Goal: Task Accomplishment & Management: Use online tool/utility

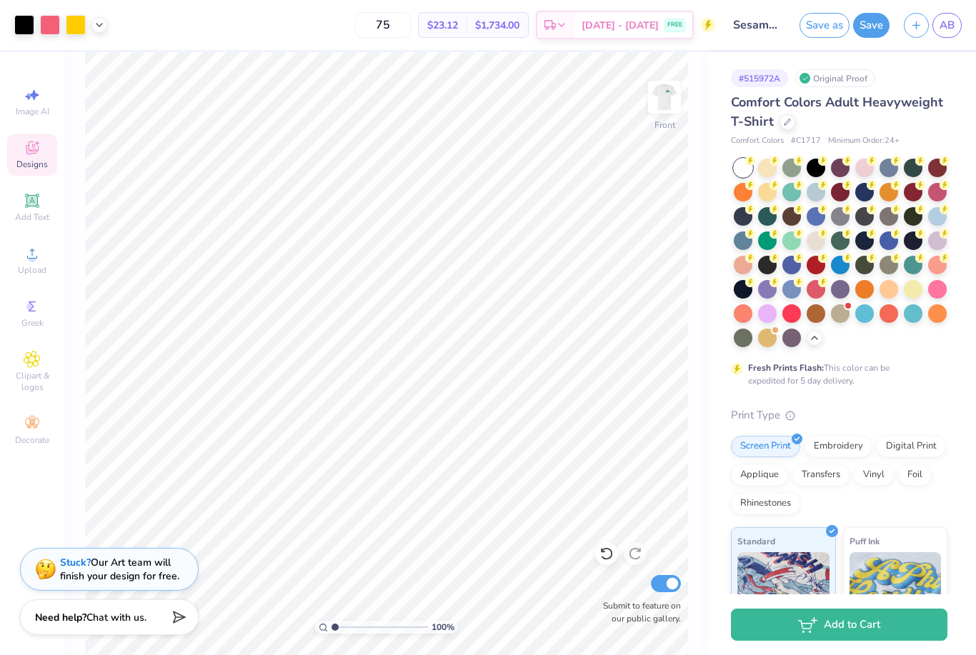
click at [959, 15] on div "AB" at bounding box center [947, 25] width 29 height 25
click at [949, 28] on span "AB" at bounding box center [947, 25] width 15 height 16
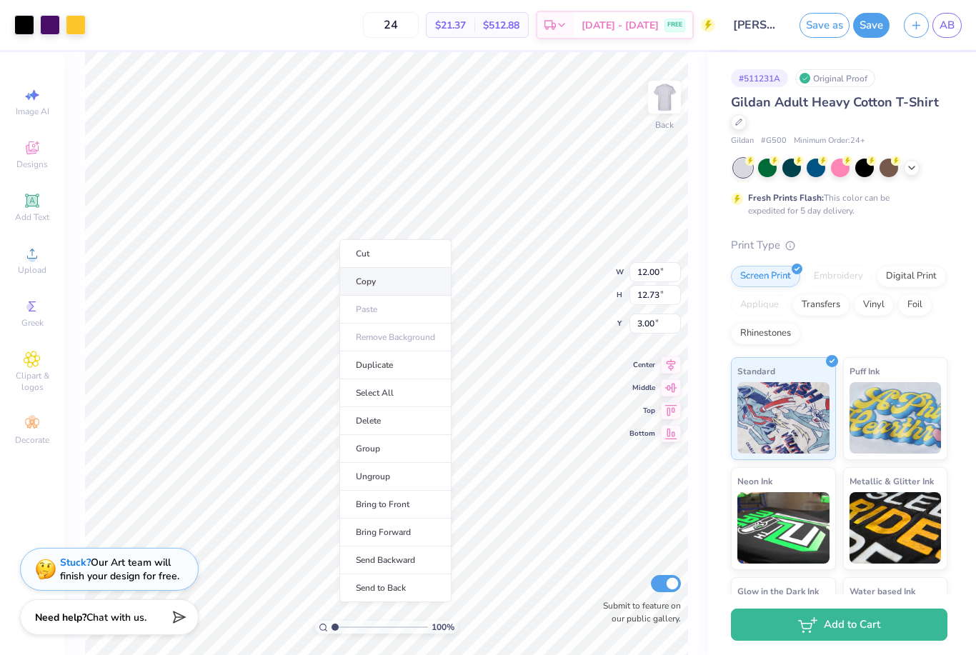
click at [372, 277] on li "Copy" at bounding box center [396, 282] width 112 height 28
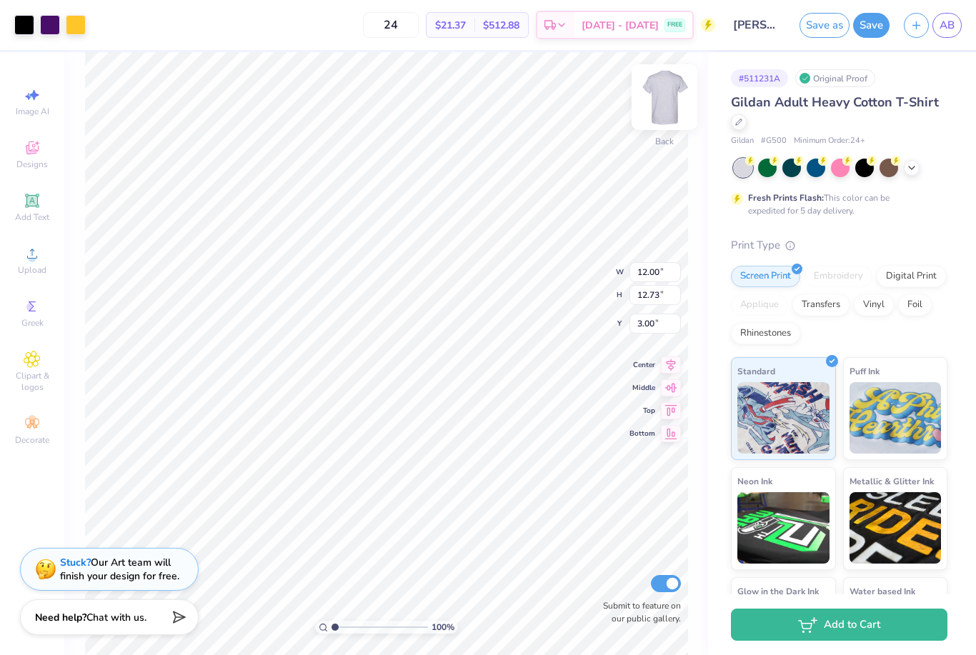
click at [671, 112] on img at bounding box center [664, 97] width 57 height 57
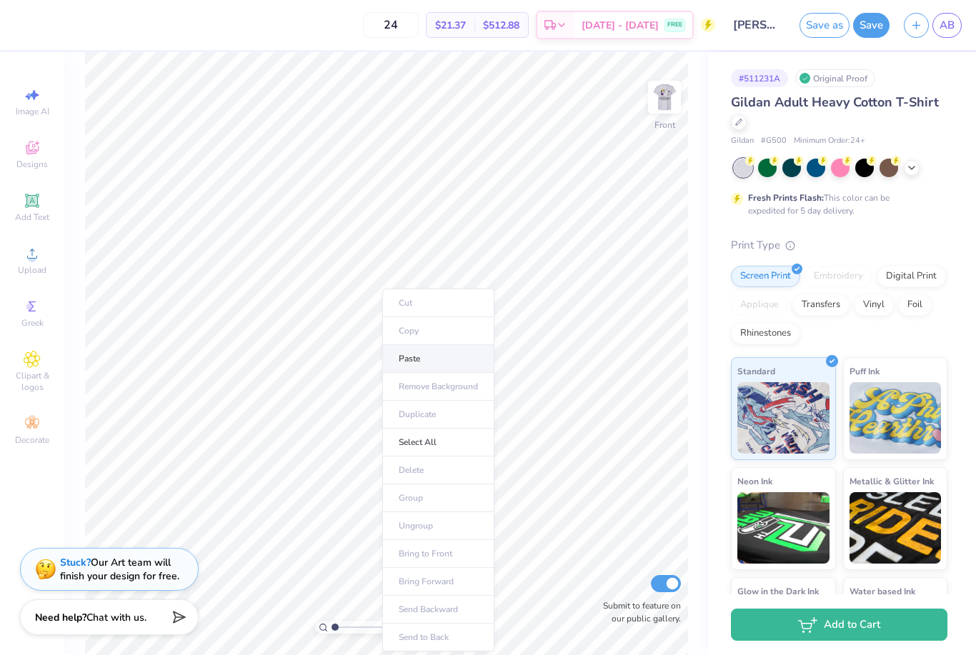
click at [417, 364] on li "Paste" at bounding box center [438, 359] width 112 height 28
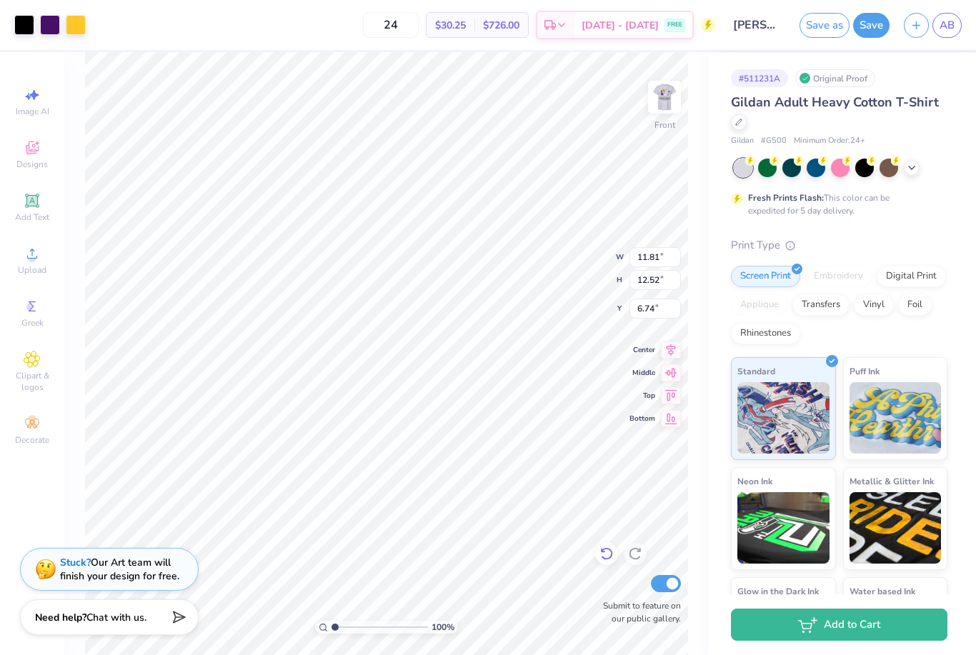
click at [610, 550] on icon at bounding box center [606, 554] width 12 height 13
click at [666, 95] on img at bounding box center [664, 97] width 57 height 57
type input "6.53"
click at [609, 558] on icon at bounding box center [607, 554] width 14 height 14
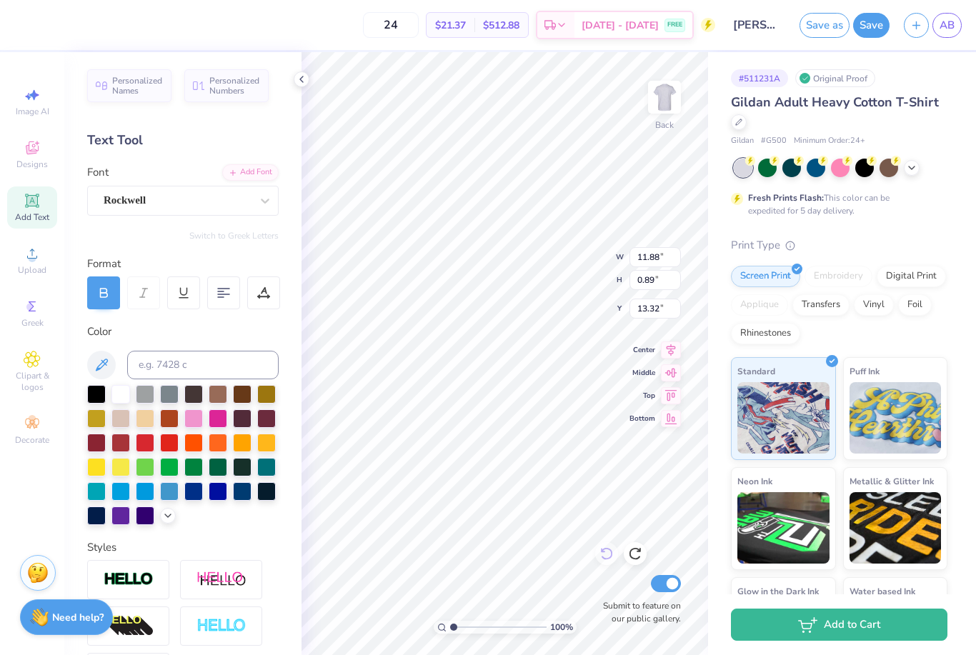
type input "12.00"
type input "12.73"
type input "3.00"
type input "12.08"
type input "12.82"
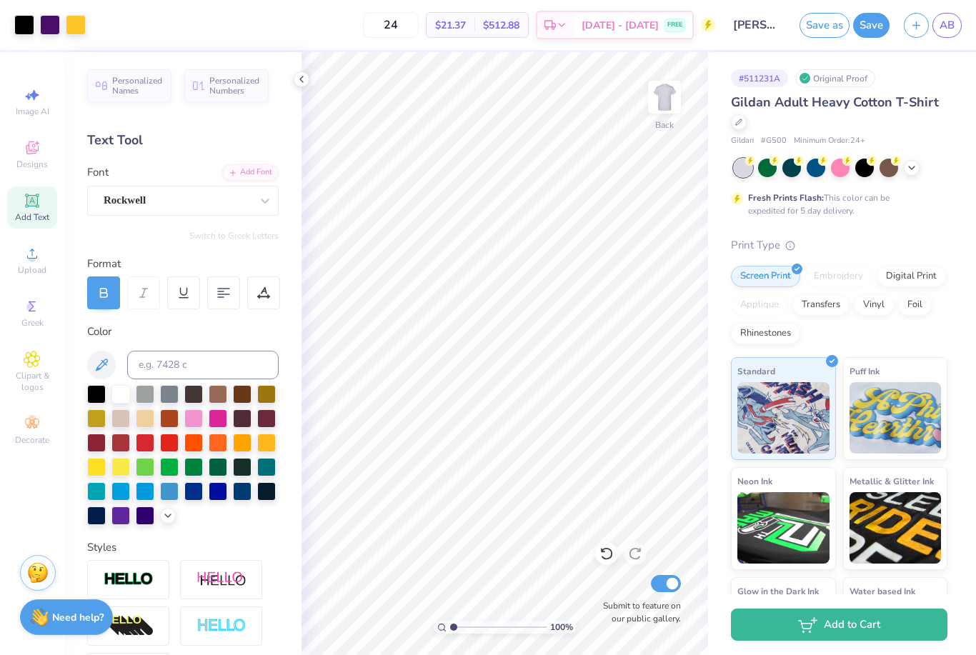
drag, startPoint x: 633, startPoint y: 308, endPoint x: -1, endPoint y: -1, distance: 704.6
click at [955, 93] on div "# 511231A Original Proof Gildan Adult Heavy Cotton T-Shirt Gildan # G500 Minimu…" at bounding box center [842, 366] width 268 height 628
type input "0.60"
type input "0.58"
type input "3.39"
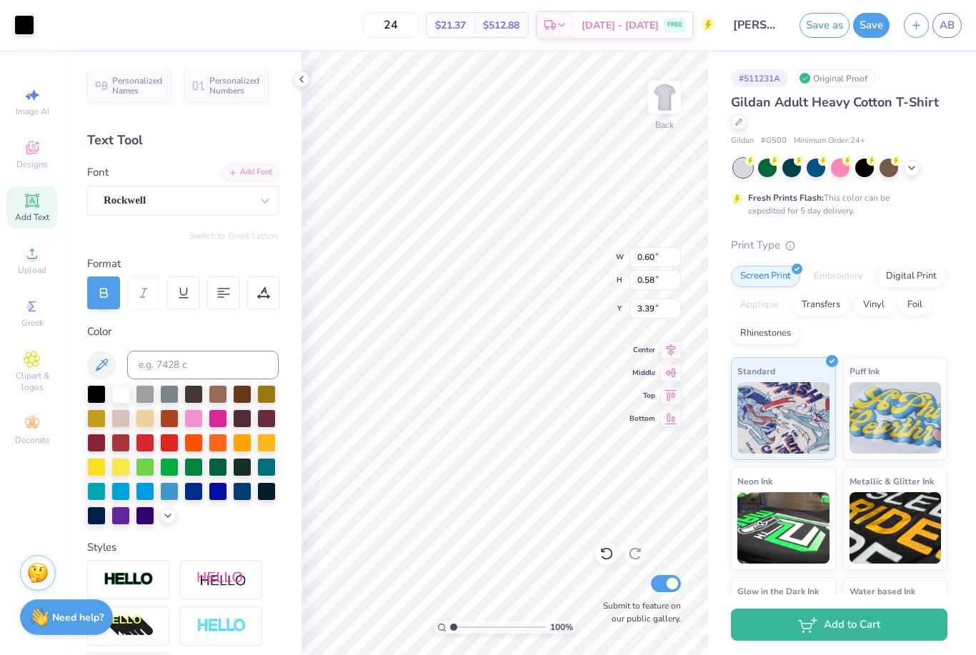
type input "3.27"
type input "1.06"
type input "3.13"
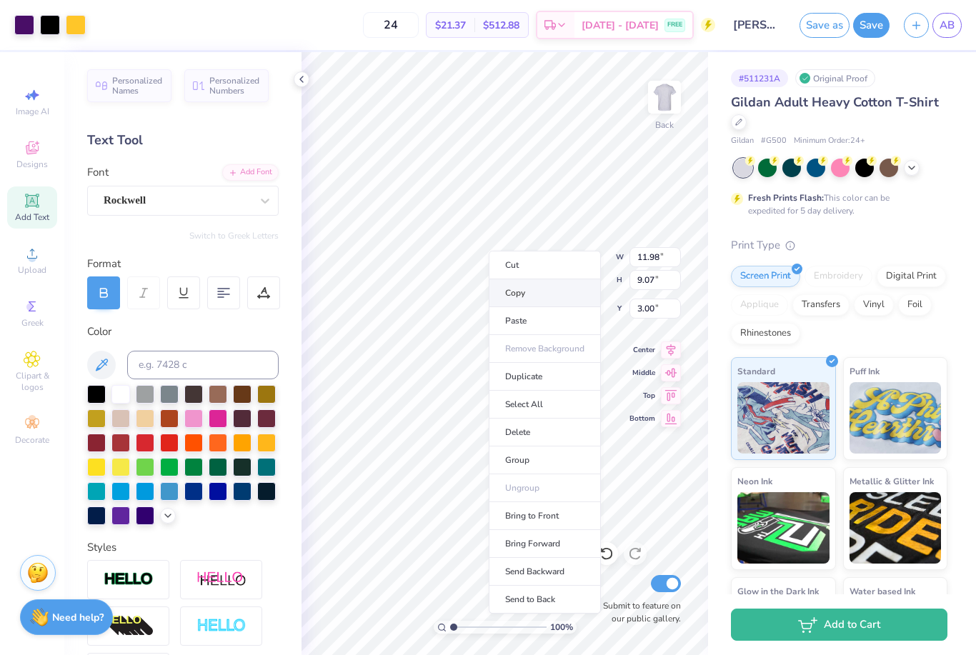
click at [527, 297] on li "Copy" at bounding box center [545, 293] width 112 height 28
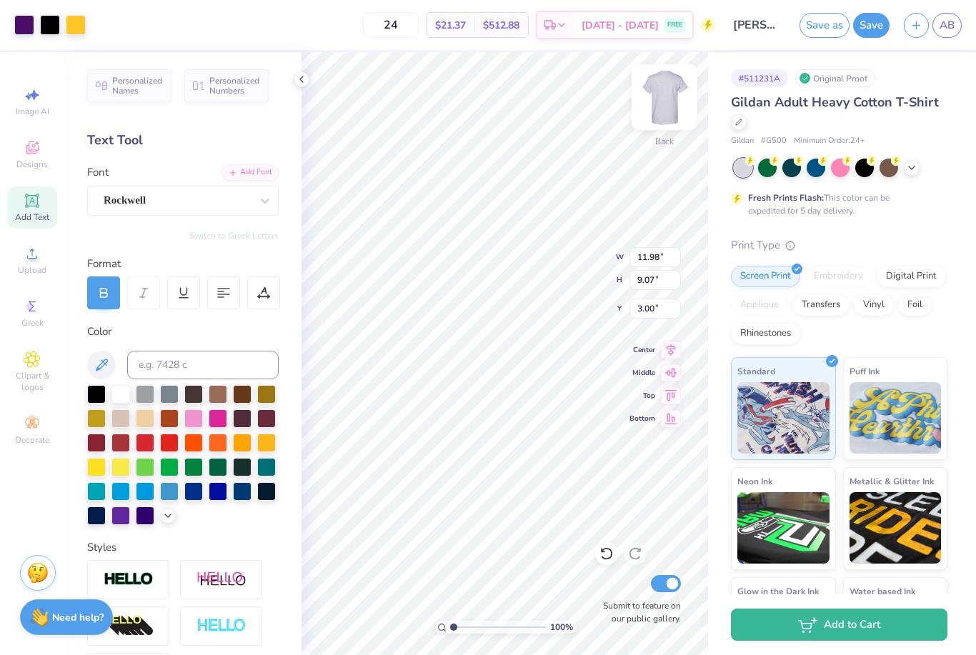
click at [663, 112] on img at bounding box center [664, 97] width 57 height 57
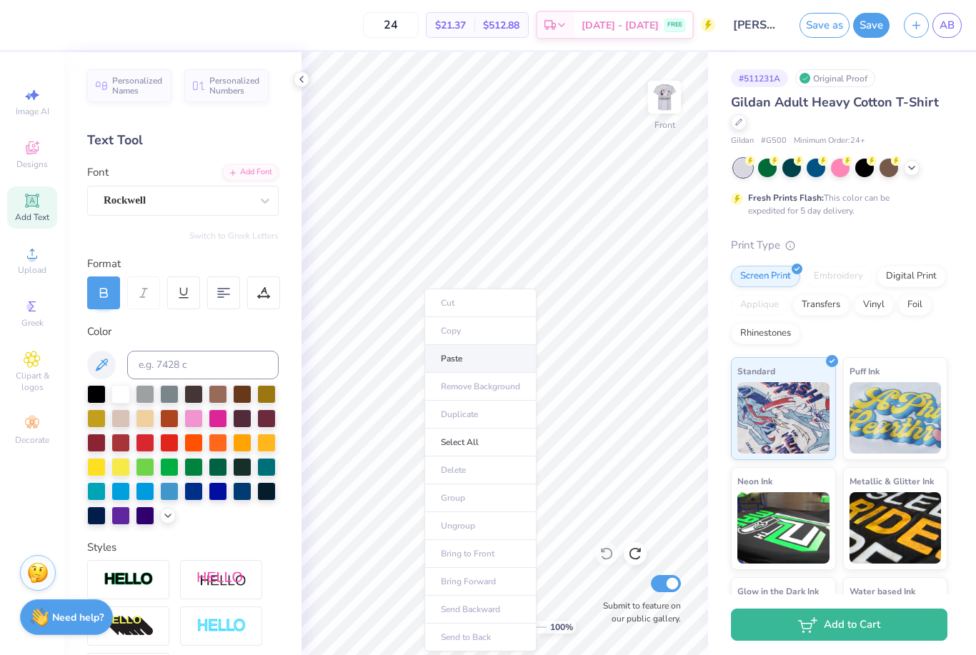
click at [477, 357] on li "Paste" at bounding box center [481, 359] width 112 height 28
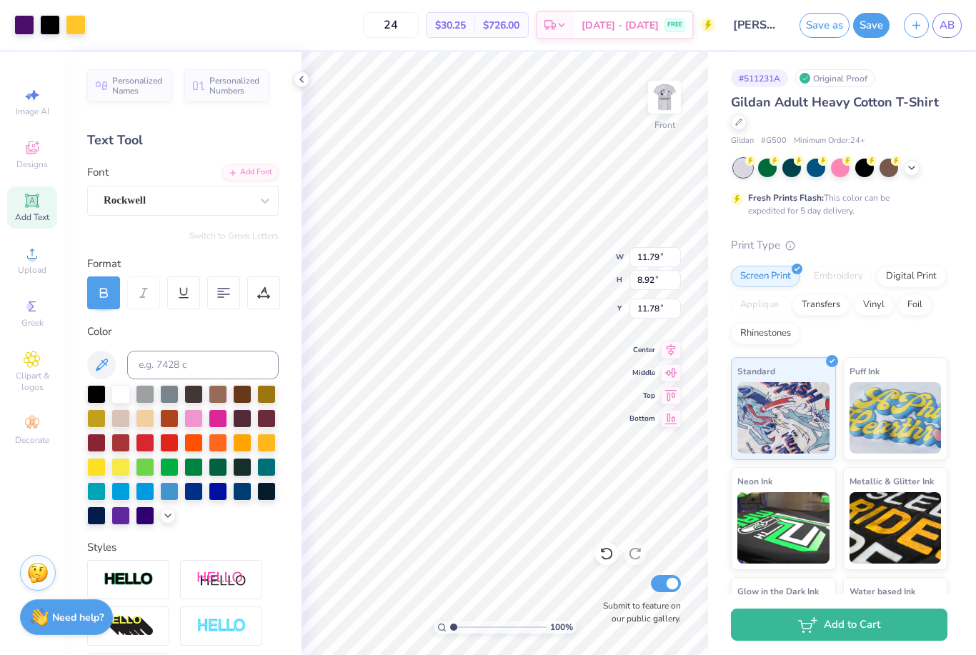
type input "12.27"
type input "7.04"
type input "5.33"
type input "15.86"
type input "15.82"
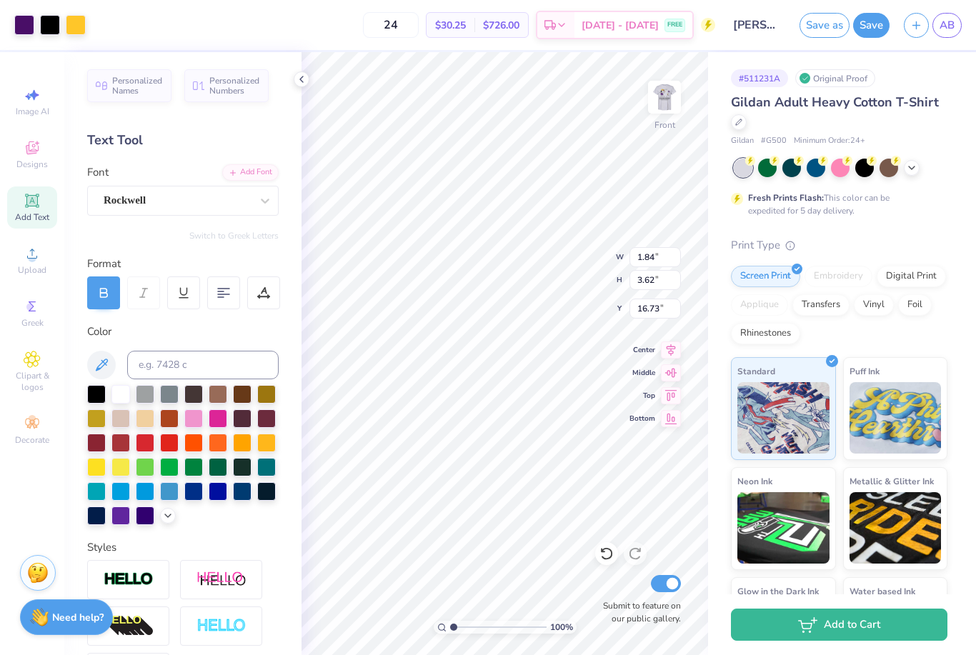
type input "10.63"
click at [676, 112] on img at bounding box center [664, 97] width 57 height 57
type input "12.08"
type input "0.09"
type input "12.81"
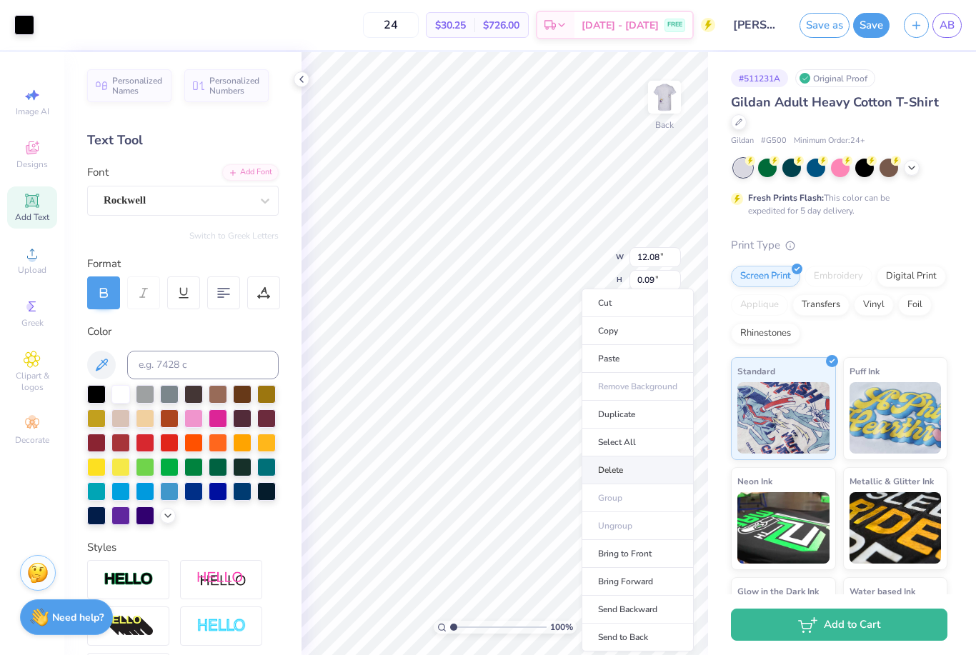
click at [617, 466] on li "Delete" at bounding box center [638, 471] width 112 height 28
click at [633, 468] on li "Delete" at bounding box center [635, 471] width 112 height 28
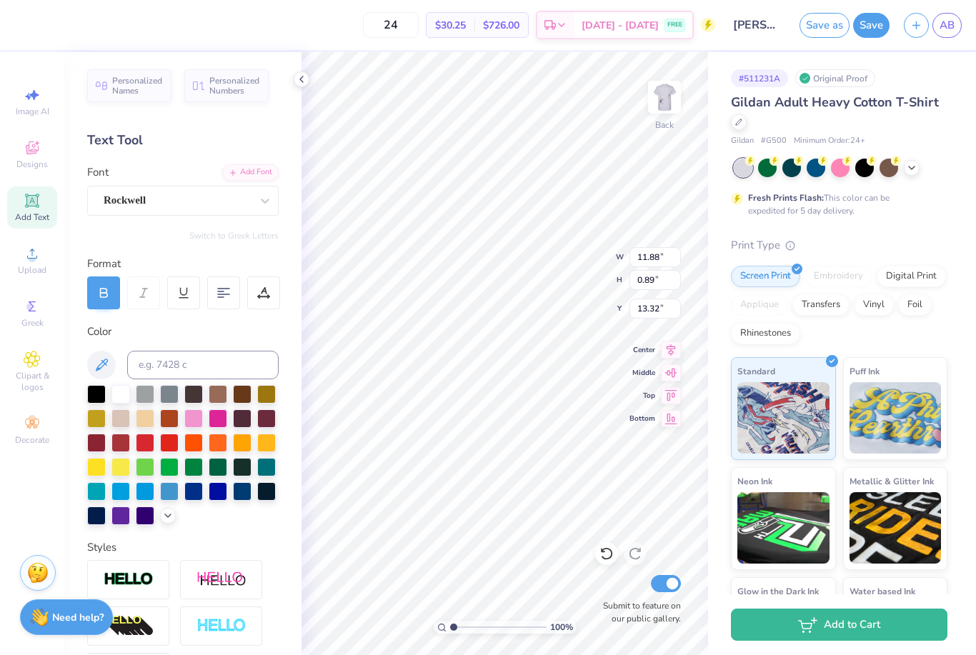
type input "12.08"
type input "0.04"
type input "12.96"
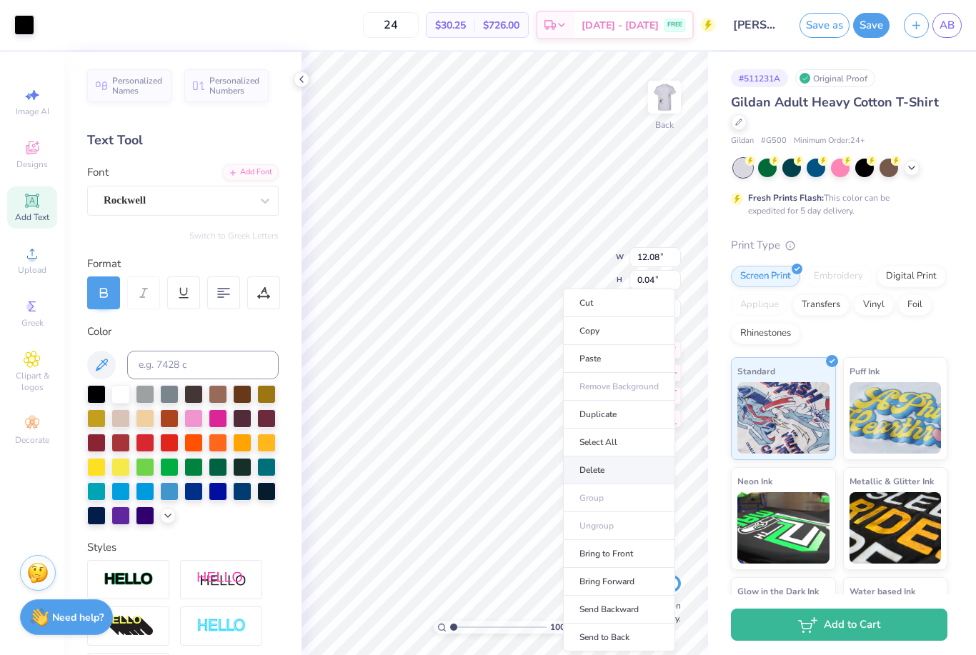
click at [618, 475] on li "Delete" at bounding box center [619, 471] width 112 height 28
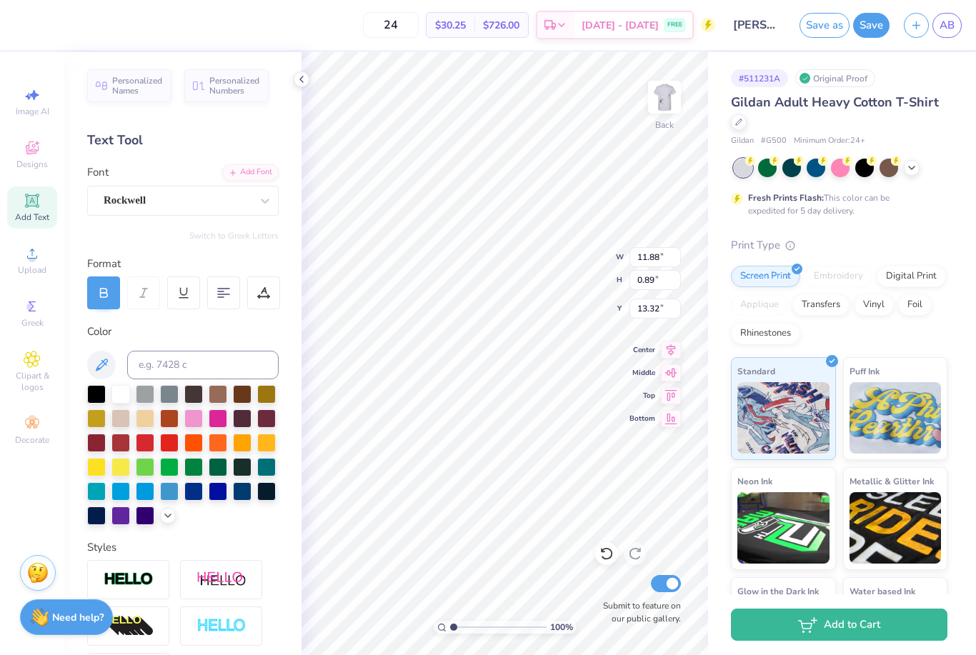
type input "12.08"
type input "0.09"
type input "14.84"
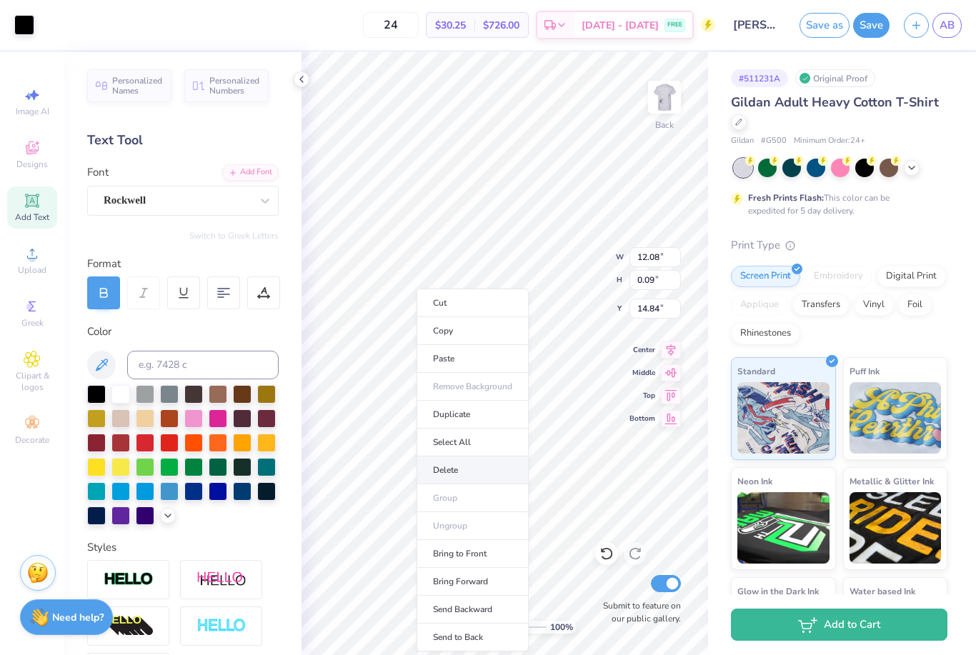
click at [477, 474] on li "Delete" at bounding box center [473, 471] width 112 height 28
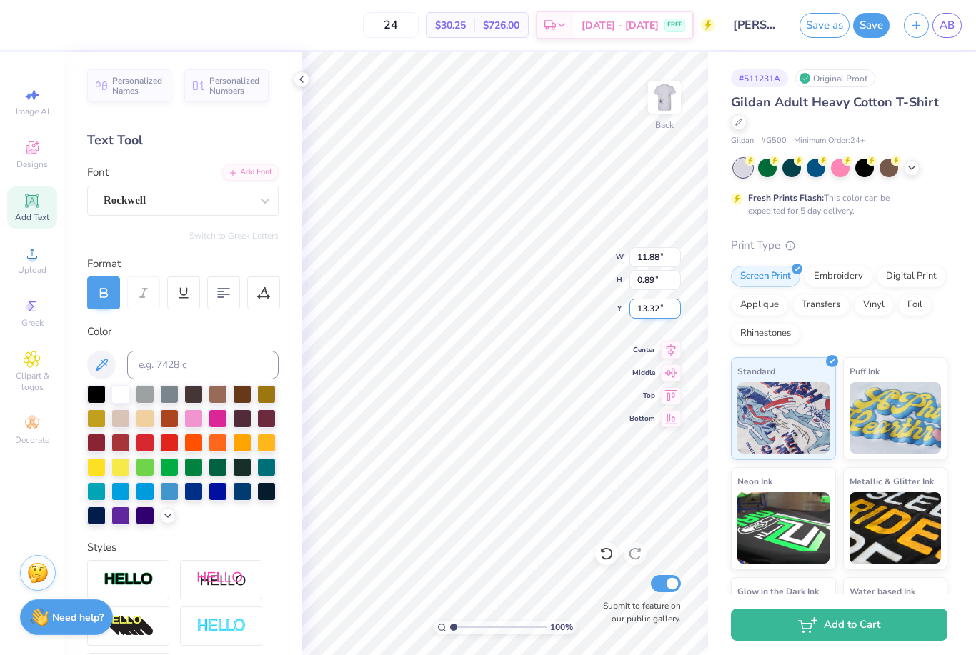
type input "1.09"
type input "1.58"
type input "4.78"
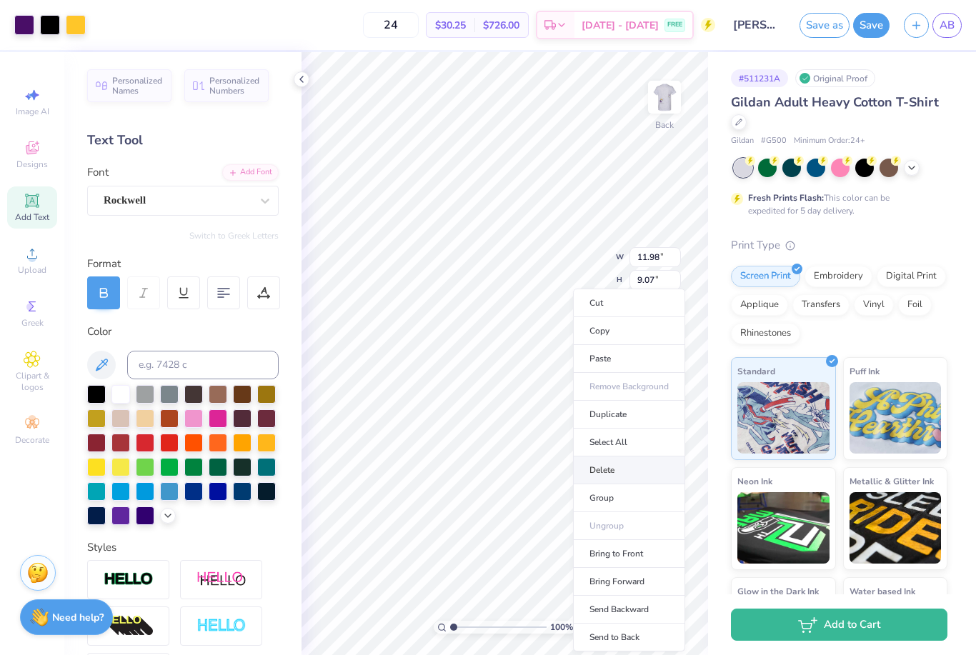
click at [615, 469] on li "Delete" at bounding box center [629, 471] width 112 height 28
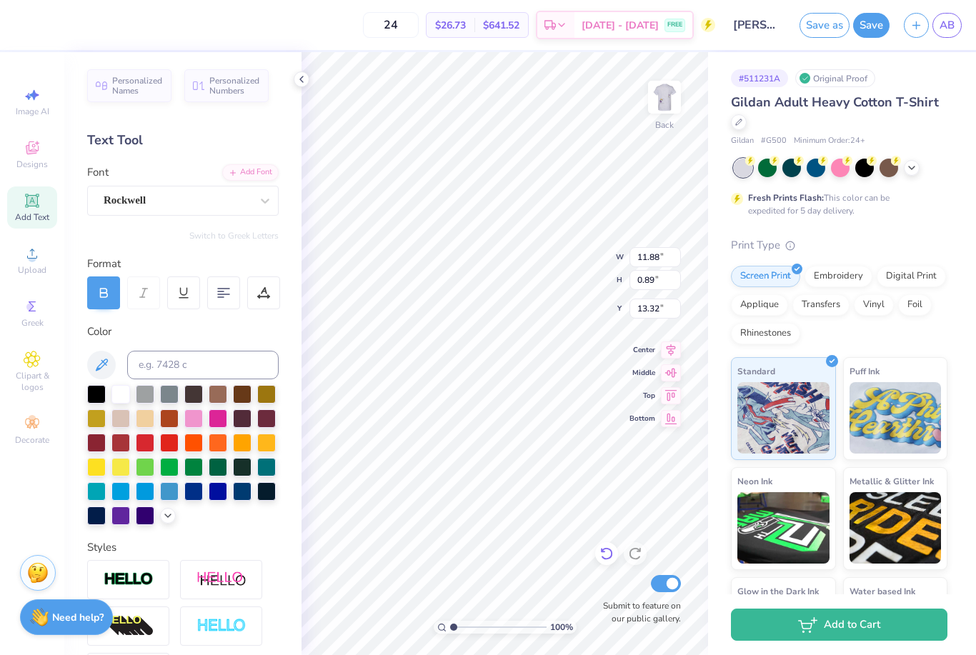
click at [607, 552] on icon at bounding box center [607, 554] width 14 height 14
click at [665, 105] on img at bounding box center [664, 97] width 57 height 57
type input "17.36"
type input "7.24"
type input "4.38"
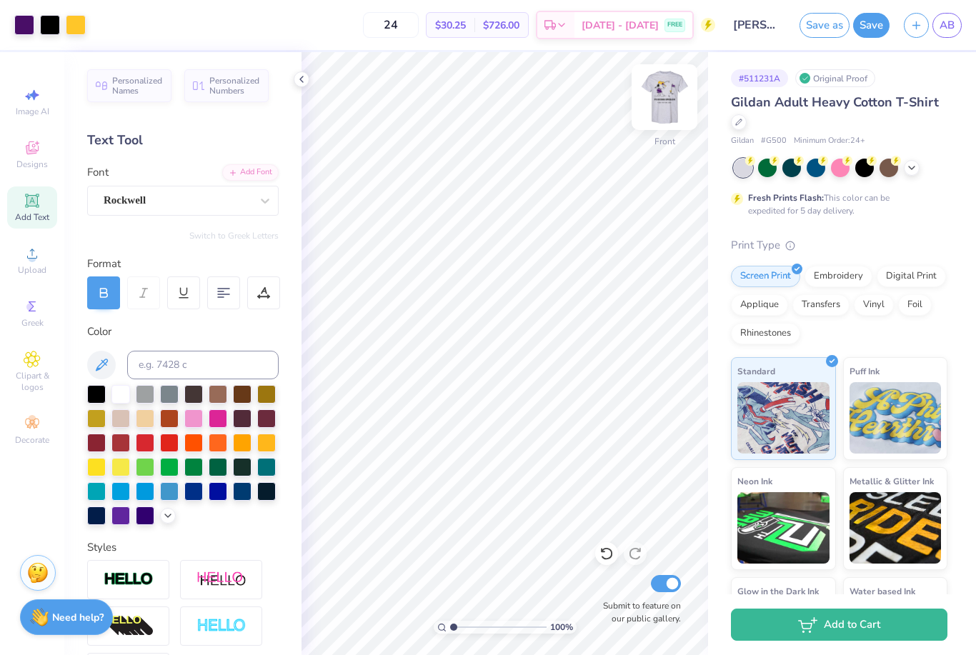
click at [659, 122] on img at bounding box center [664, 97] width 57 height 57
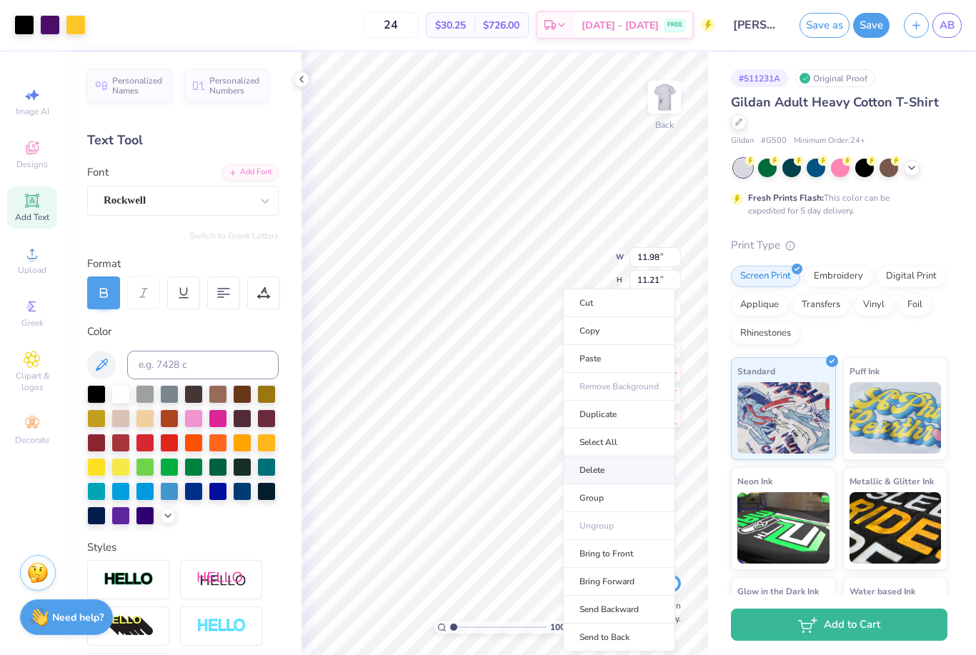
click at [591, 472] on li "Delete" at bounding box center [619, 471] width 112 height 28
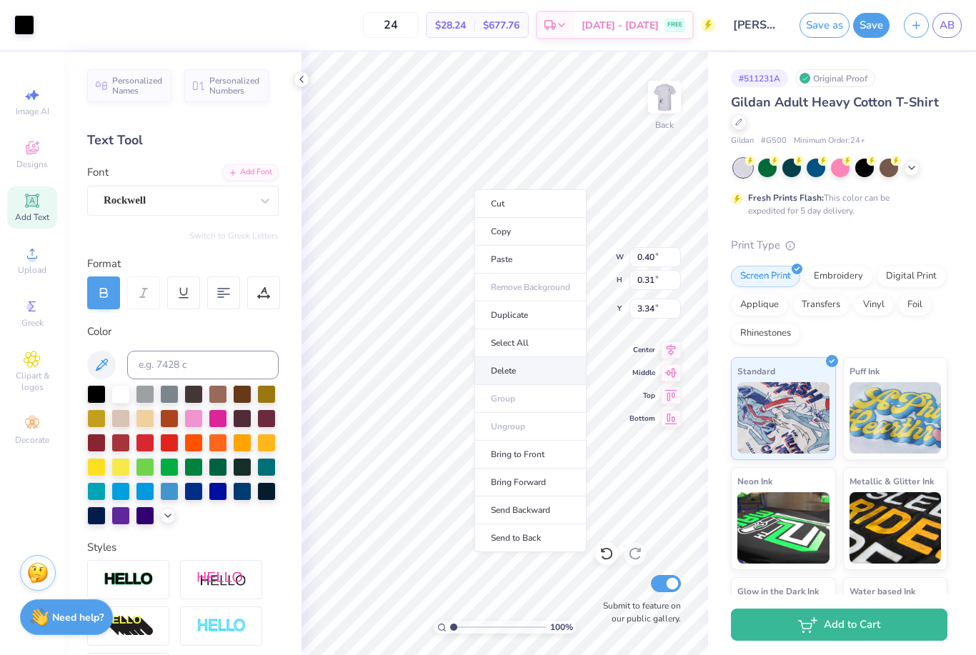
click at [536, 372] on li "Delete" at bounding box center [531, 371] width 112 height 28
click at [535, 381] on li "Delete" at bounding box center [527, 370] width 112 height 28
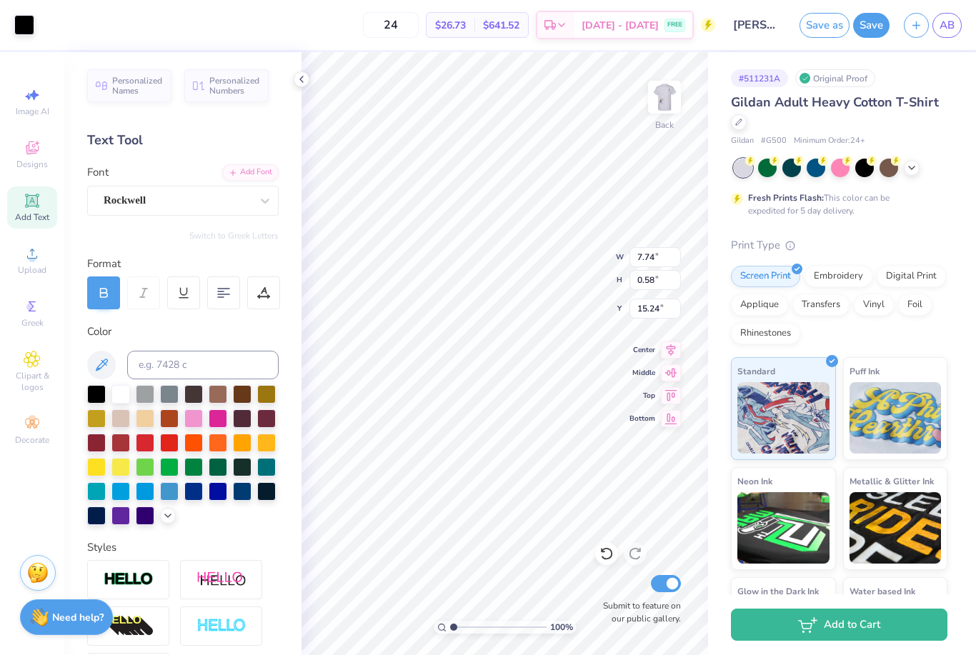
type input "4.98"
type input "0.37"
type input "4.29"
click at [666, 91] on img at bounding box center [664, 97] width 57 height 57
click at [917, 219] on div "Gildan Adult Heavy Cotton T-Shirt Gildan # G500 Minimum Order: 24 + Fresh Print…" at bounding box center [839, 387] width 217 height 588
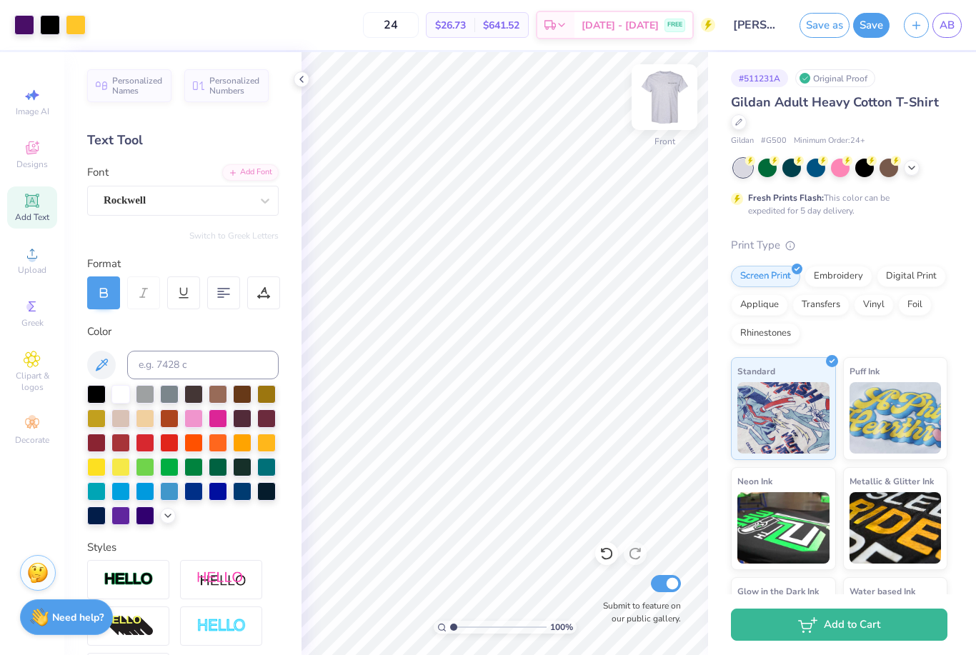
click at [670, 99] on img at bounding box center [664, 97] width 57 height 57
click at [660, 85] on img at bounding box center [664, 97] width 57 height 57
type input "5.33"
type input "5.49"
click at [660, 104] on img at bounding box center [664, 97] width 57 height 57
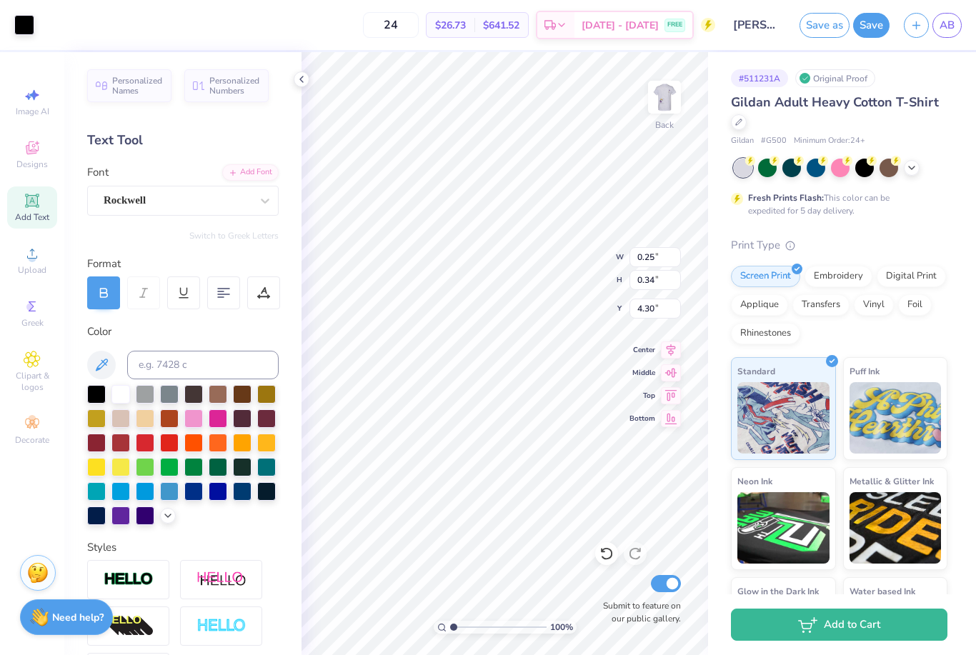
click at [111, 301] on div at bounding box center [103, 293] width 33 height 33
click at [101, 291] on icon at bounding box center [103, 293] width 13 height 13
click at [109, 296] on icon at bounding box center [103, 293] width 13 height 13
